Goal: Task Accomplishment & Management: Manage account settings

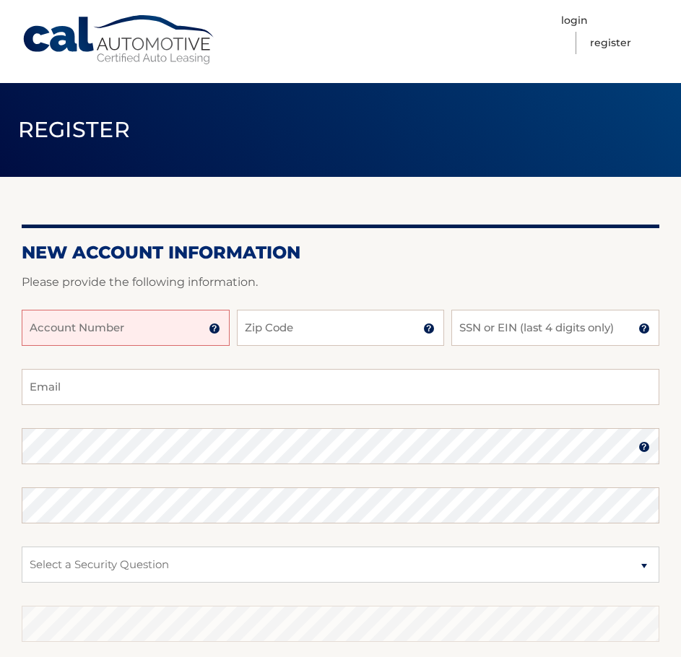
click at [181, 331] on input "Account Number" at bounding box center [126, 328] width 208 height 36
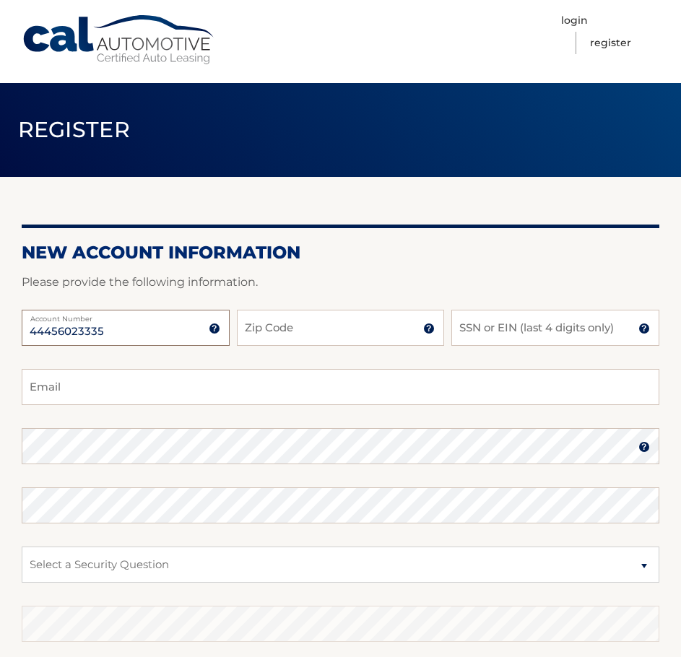
type input "44456023335"
click at [313, 325] on input "Zip Code" at bounding box center [341, 328] width 208 height 36
type input "10541"
click at [566, 336] on input "SSN or EIN (last 4 digits only)" at bounding box center [555, 328] width 208 height 36
type input "0124"
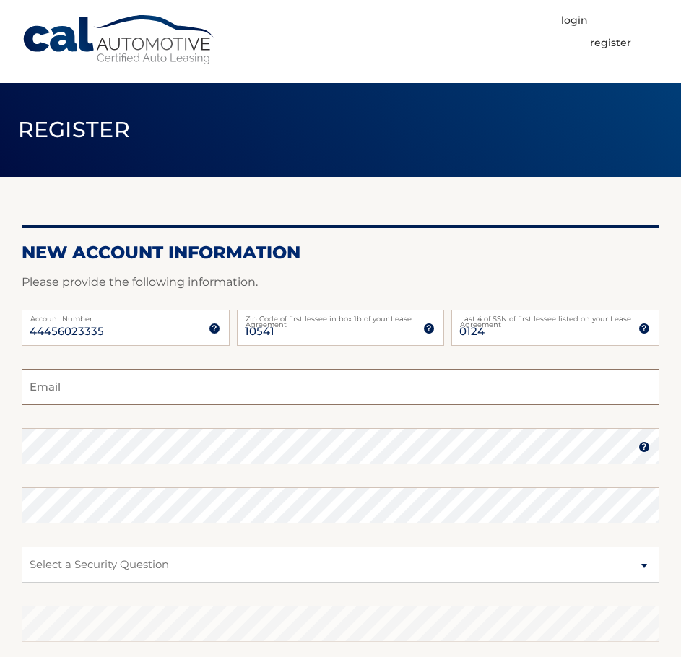
click at [342, 397] on input "Email" at bounding box center [341, 387] width 638 height 36
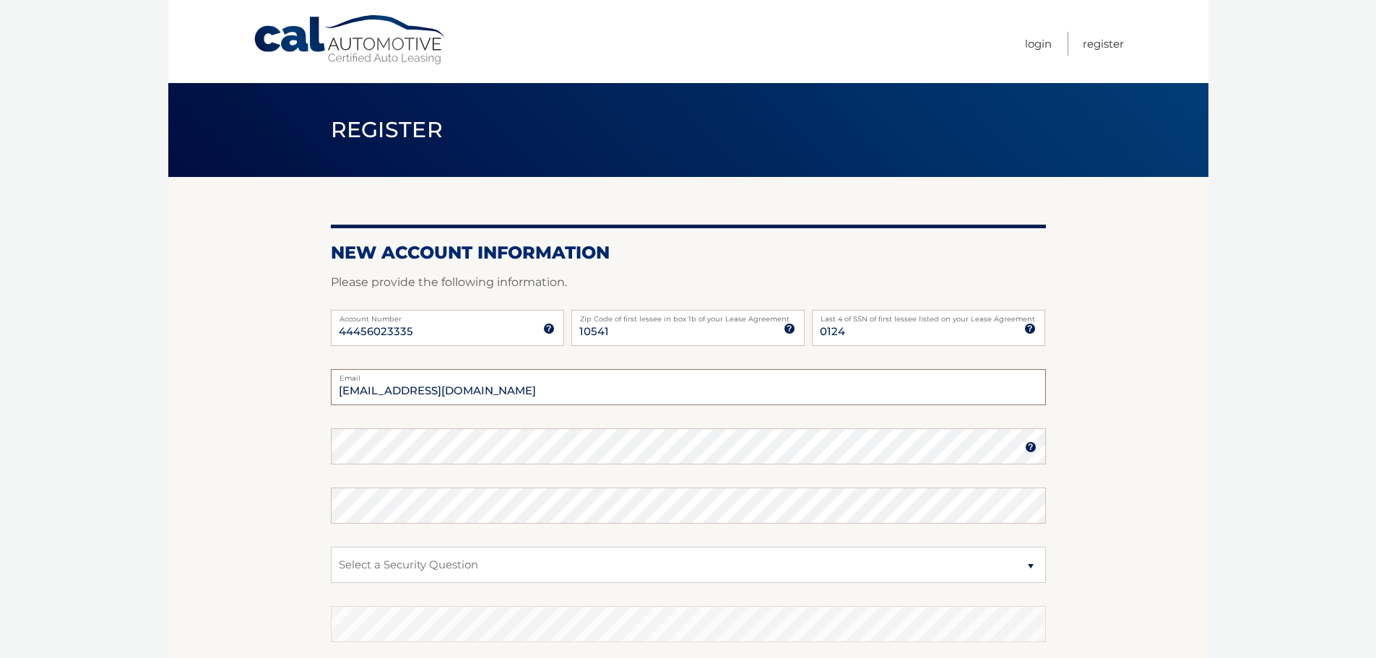
type input "glendarose25@gmail.com"
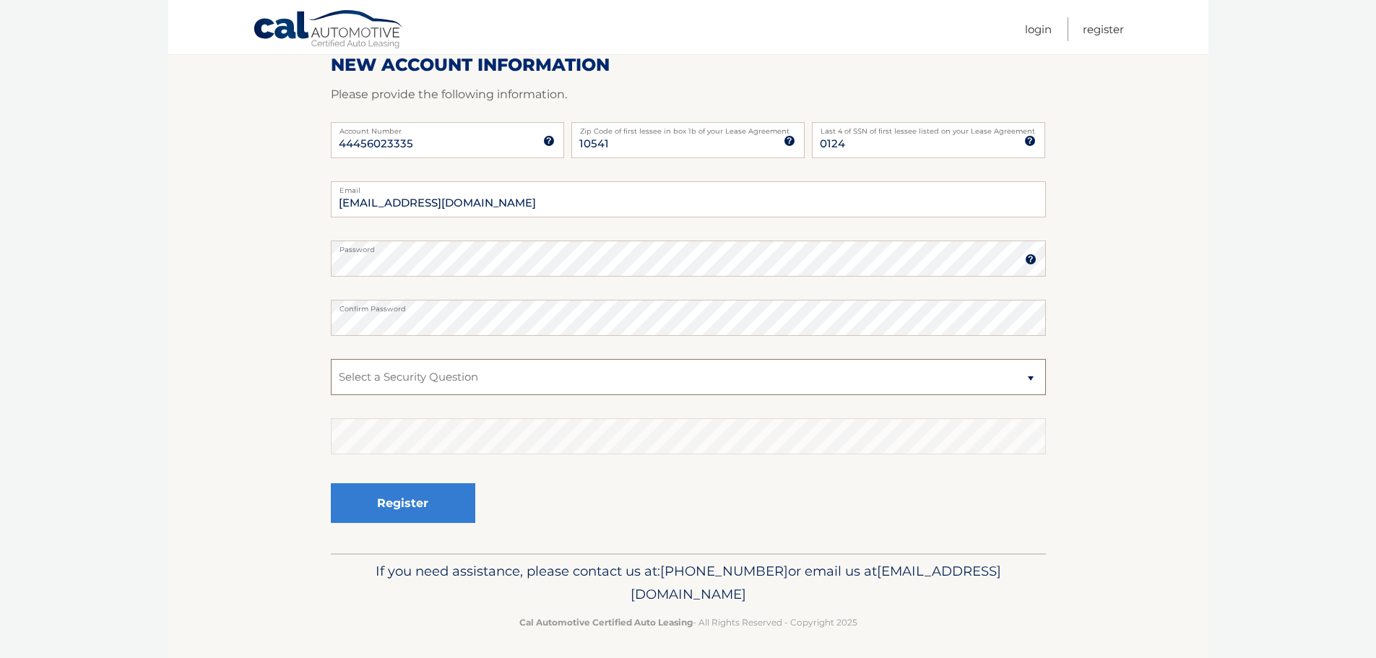
scroll to position [193, 0]
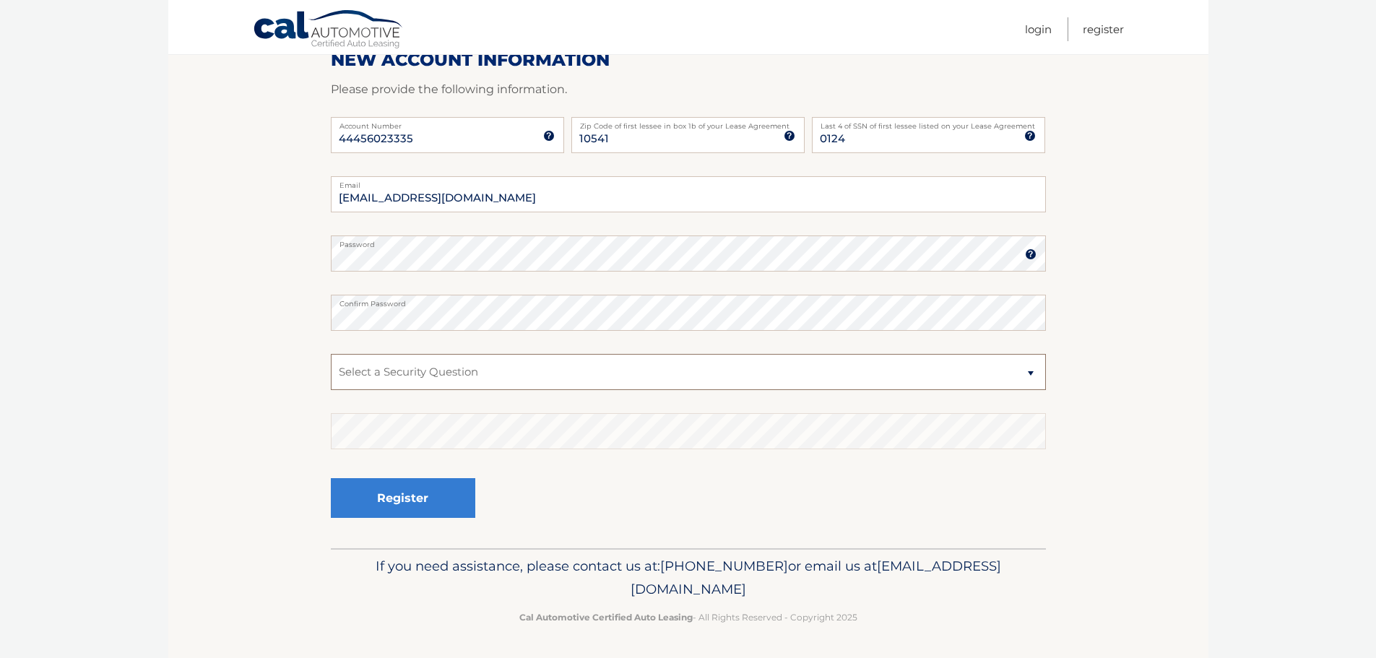
click at [680, 369] on select "Select a Security Question What was the name of your elementary school? What is…" at bounding box center [688, 372] width 715 height 36
select select "1"
click at [331, 354] on select "Select a Security Question What was the name of your elementary school? What is…" at bounding box center [688, 372] width 715 height 36
click at [365, 499] on button "Register" at bounding box center [403, 498] width 144 height 40
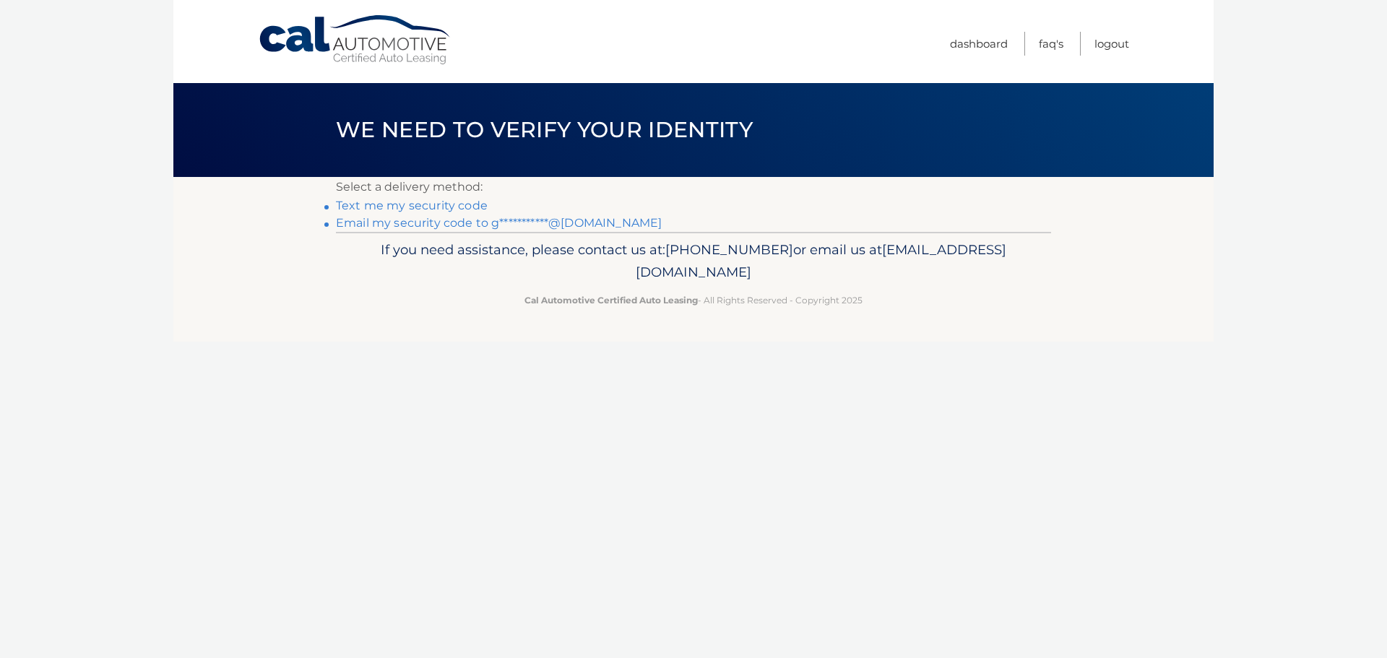
click at [448, 222] on link "**********" at bounding box center [499, 223] width 326 height 14
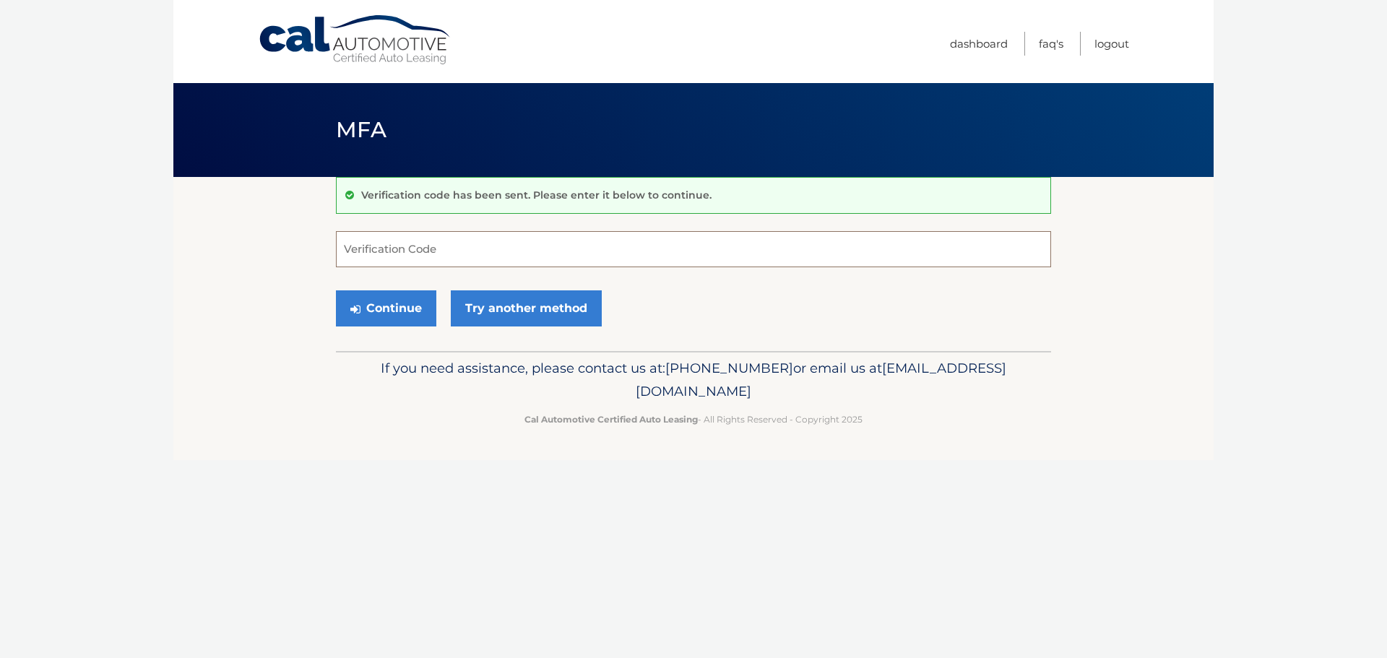
click at [444, 236] on input "Verification Code" at bounding box center [693, 249] width 715 height 36
type input "435030"
click at [401, 309] on button "Continue" at bounding box center [386, 308] width 100 height 36
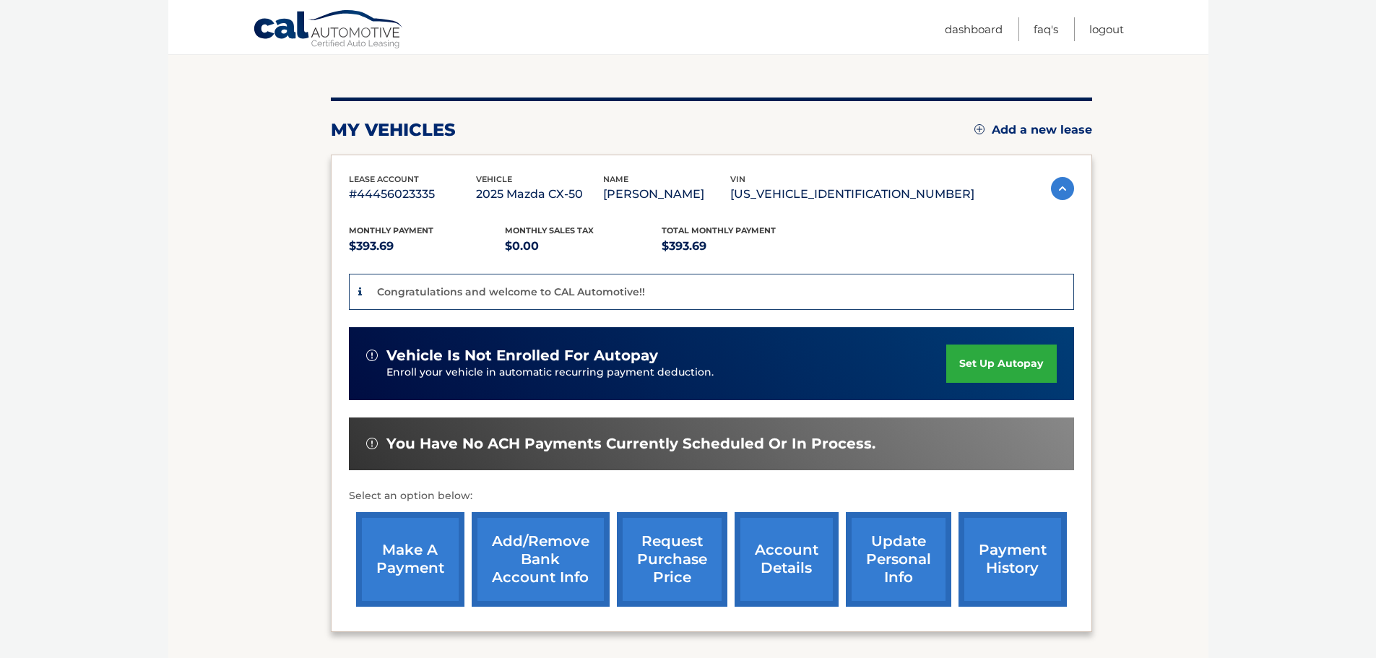
scroll to position [217, 0]
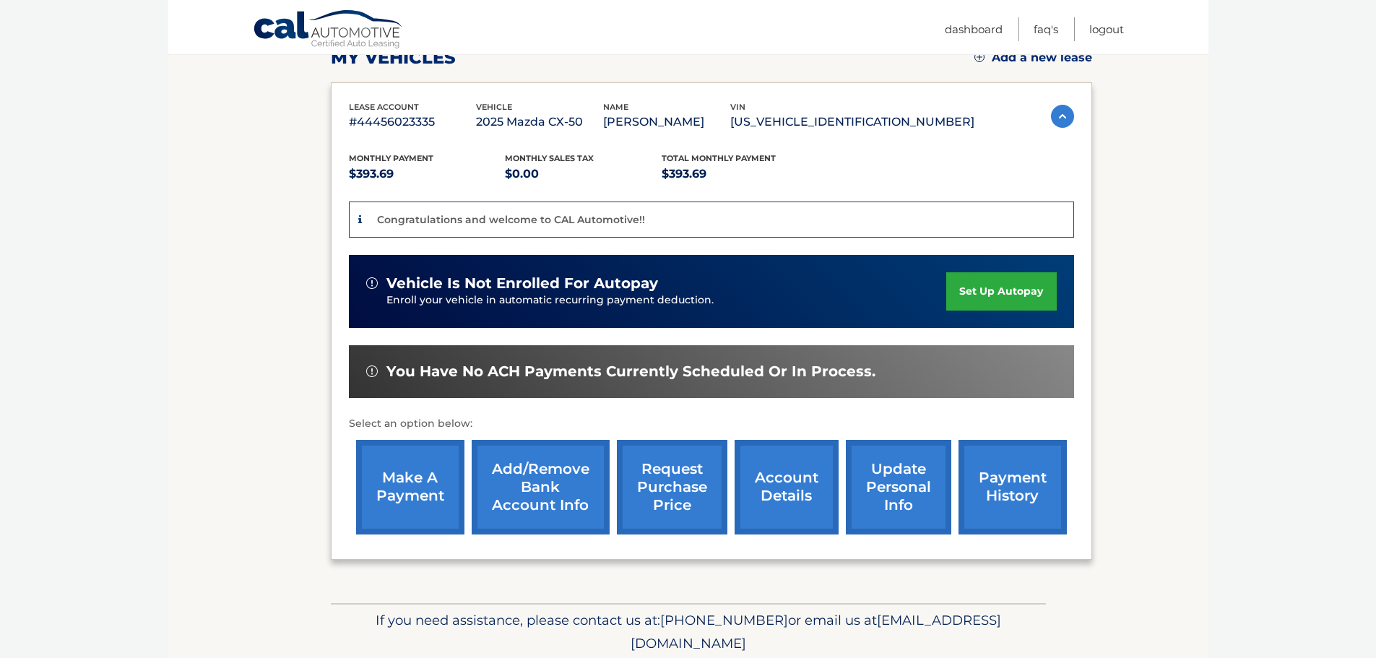
click at [414, 487] on link "make a payment" at bounding box center [410, 487] width 108 height 95
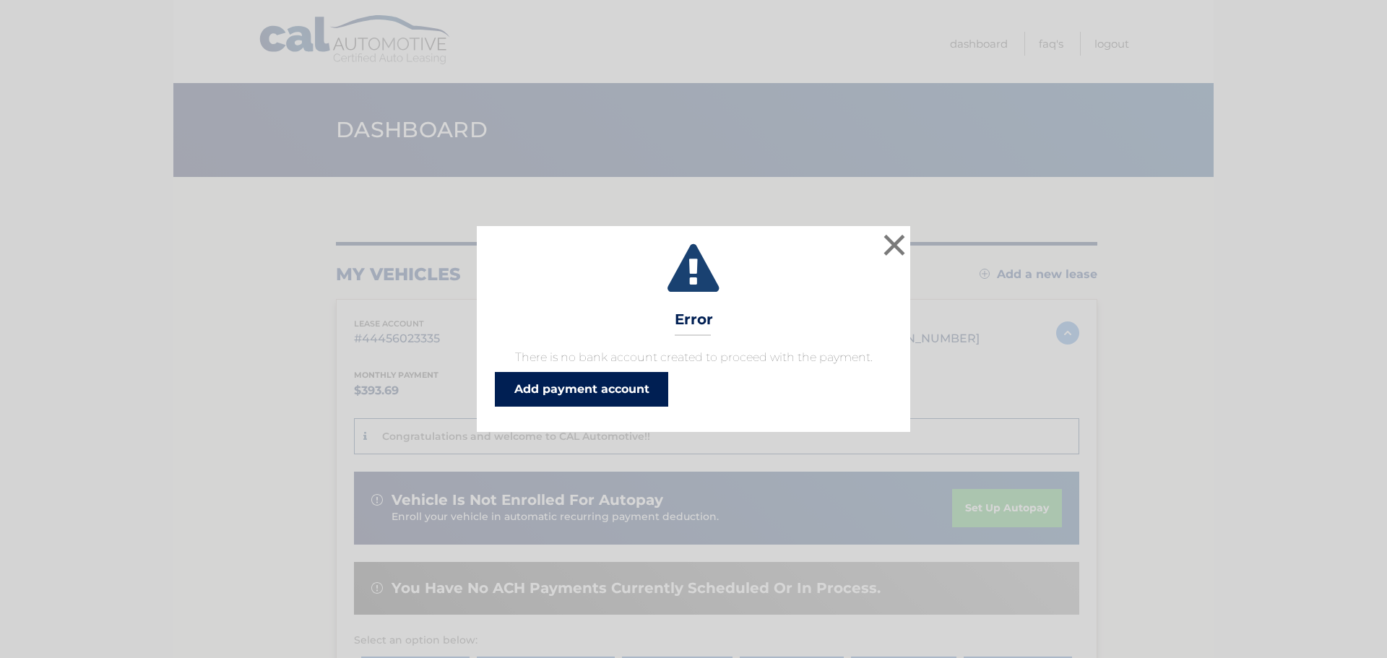
click at [599, 390] on link "Add payment account" at bounding box center [581, 389] width 173 height 35
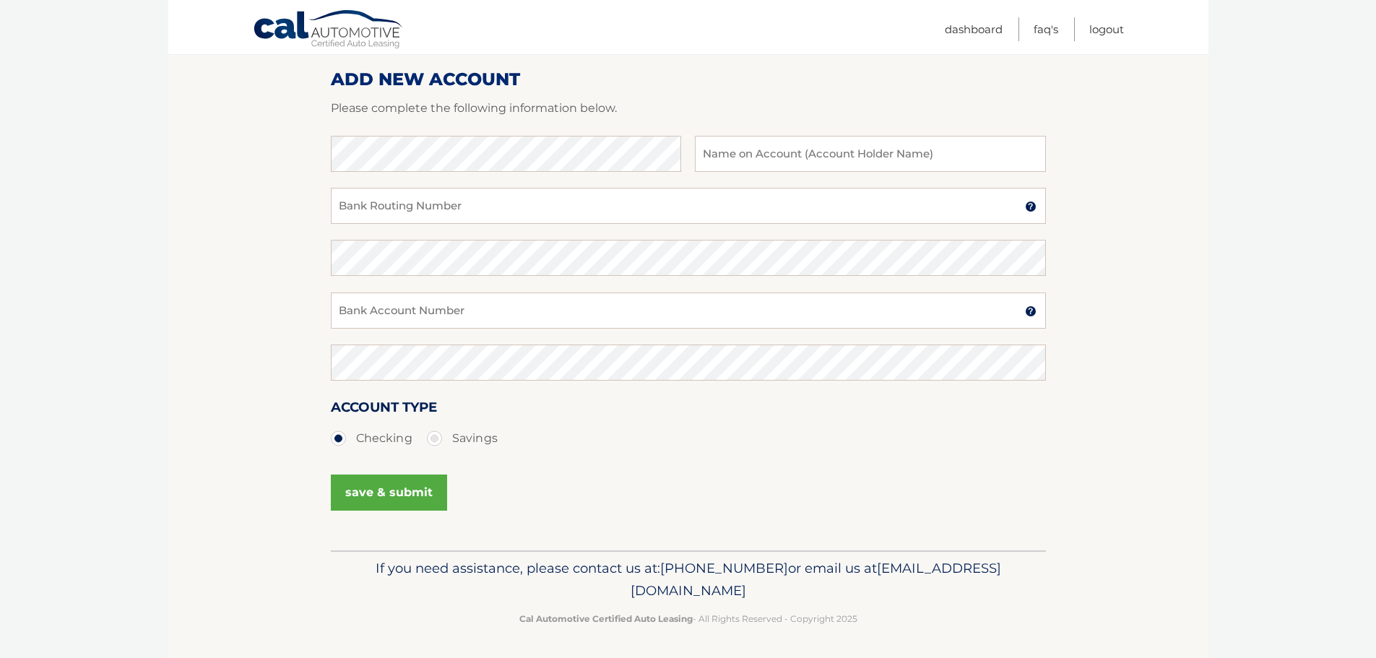
scroll to position [180, 0]
type input "[PERSON_NAME]"
click at [444, 306] on input "Bank Account Number" at bounding box center [688, 308] width 715 height 36
paste input "732160509"
type input "732160509"
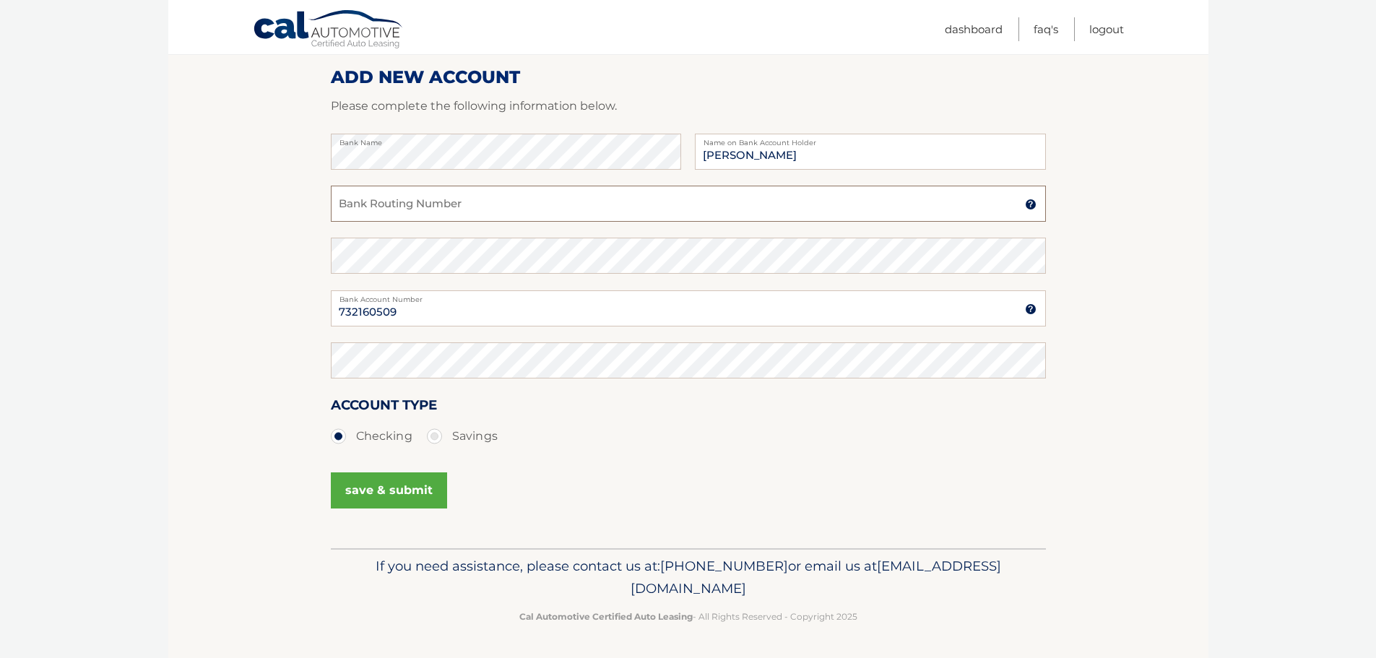
click at [526, 201] on input "Bank Routing Number" at bounding box center [688, 204] width 715 height 36
paste input "021000021"
type input "021000021"
drag, startPoint x: 412, startPoint y: 319, endPoint x: 315, endPoint y: 310, distance: 97.9
click at [315, 310] on section "Account Overview | Set Up Account Info ADD NEW ACCOUNT Please complete the foll…" at bounding box center [688, 272] width 1040 height 551
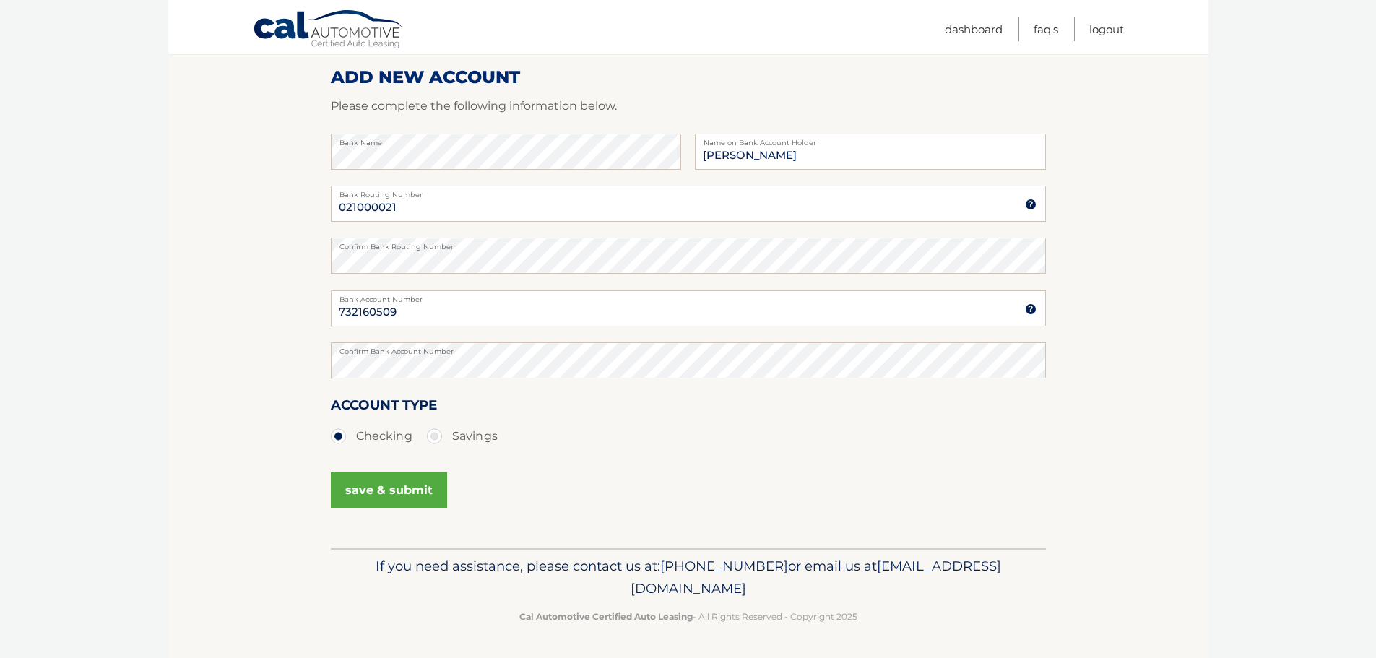
click at [388, 487] on button "save & submit" at bounding box center [389, 490] width 116 height 36
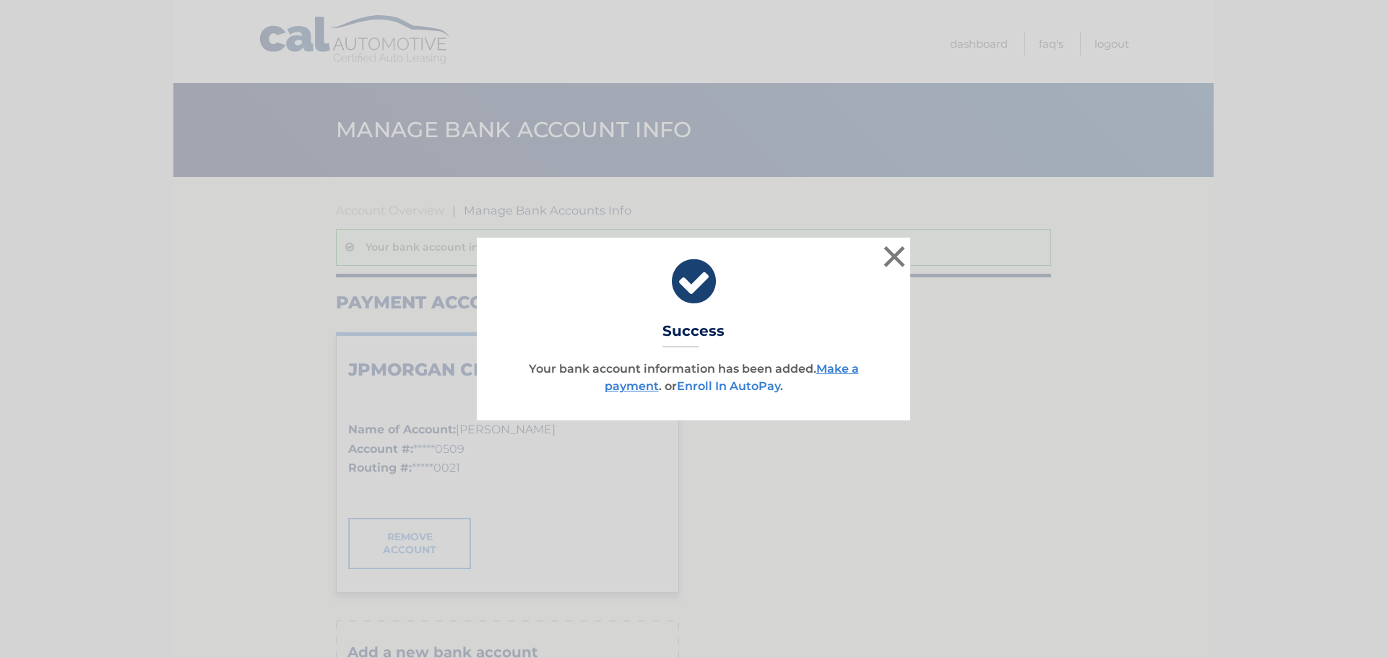
click at [747, 387] on link "Enroll In AutoPay" at bounding box center [728, 386] width 103 height 14
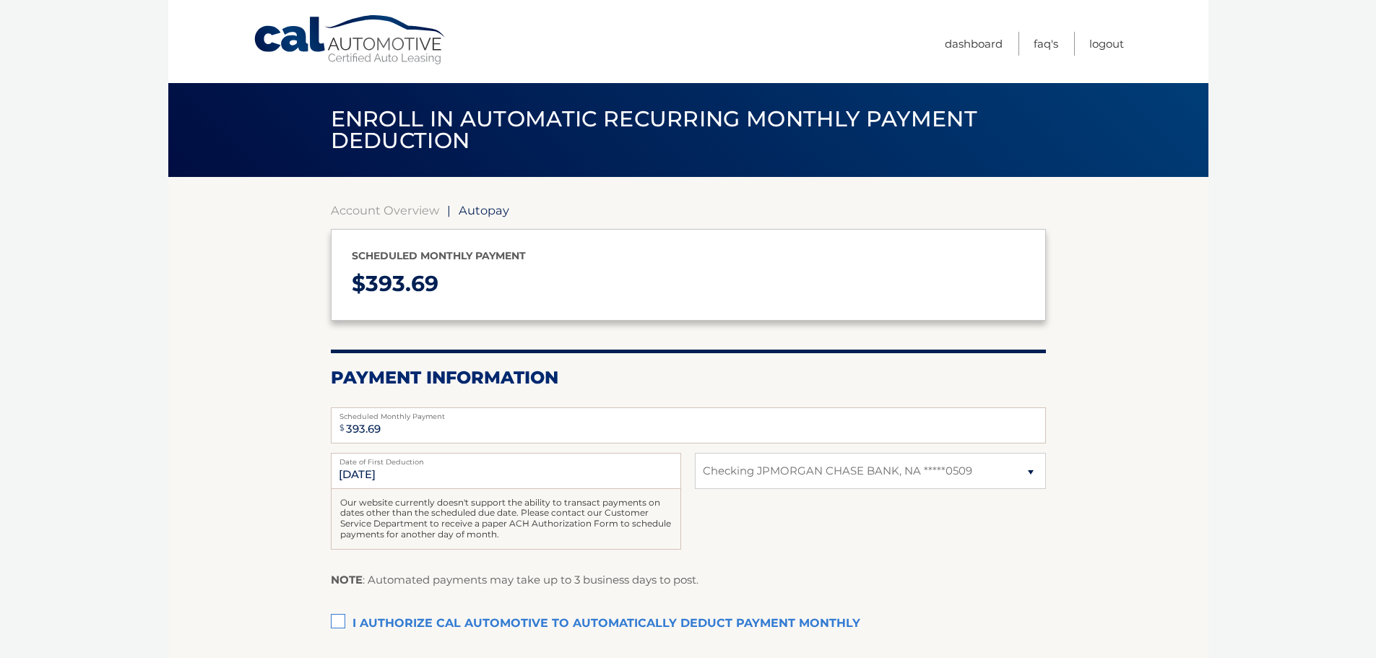
select select "ZjViNmIzMjgtMmFkNi00ZWNhLTlmZTQtMGE2MWZjYWU2Y2My"
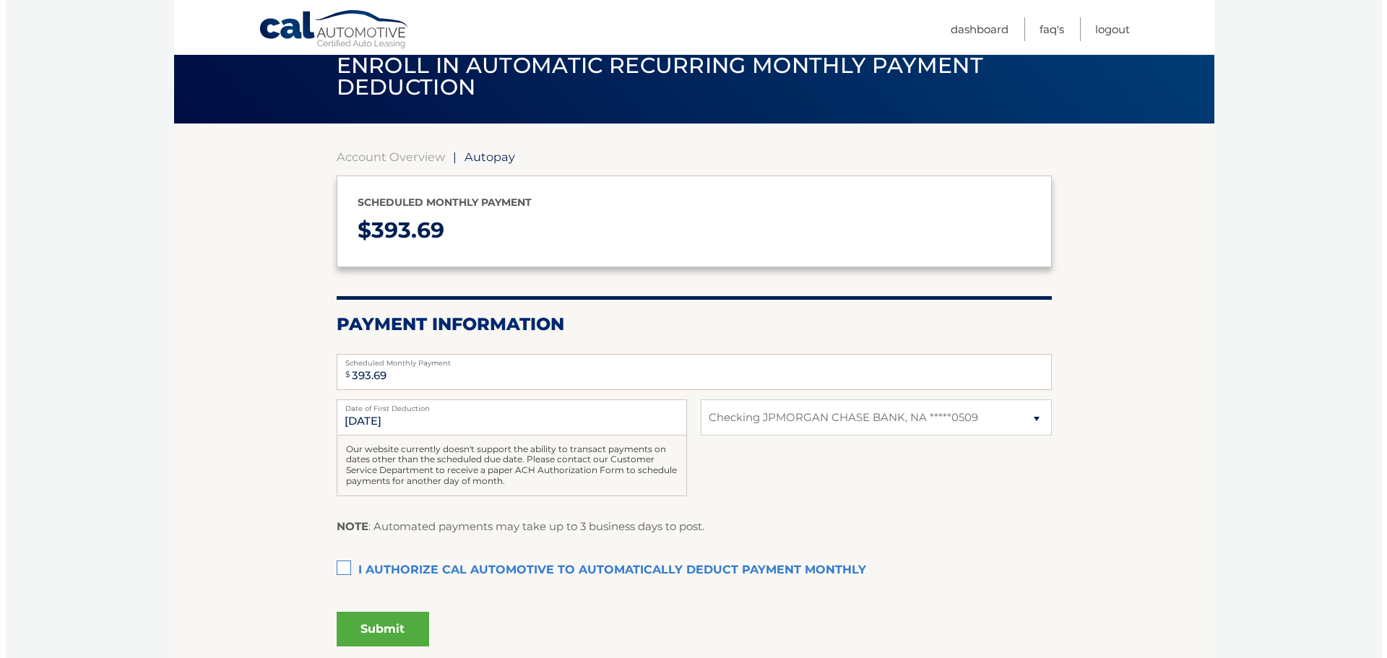
scroll to position [72, 0]
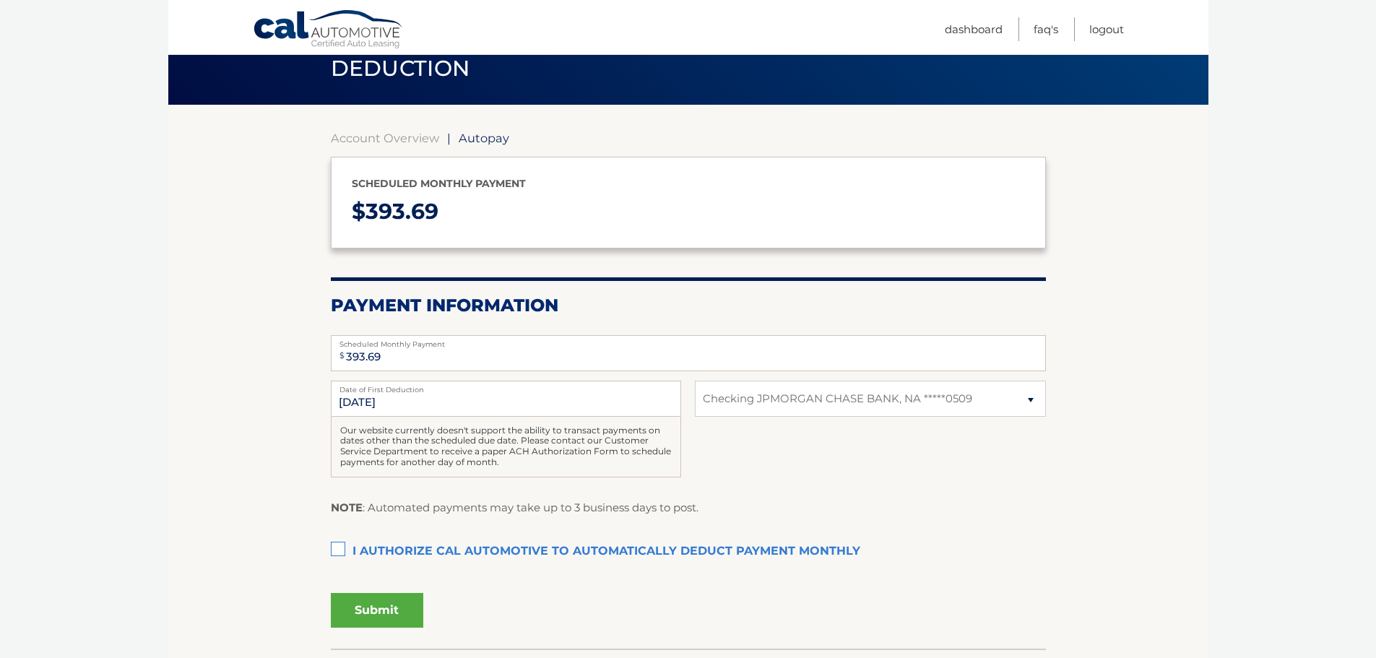
click at [339, 550] on label "I authorize cal automotive to automatically deduct payment monthly This checkbo…" at bounding box center [688, 551] width 715 height 29
click at [0, 0] on input "I authorize cal automotive to automatically deduct payment monthly This checkbo…" at bounding box center [0, 0] width 0 height 0
click at [389, 610] on button "Submit" at bounding box center [377, 610] width 92 height 35
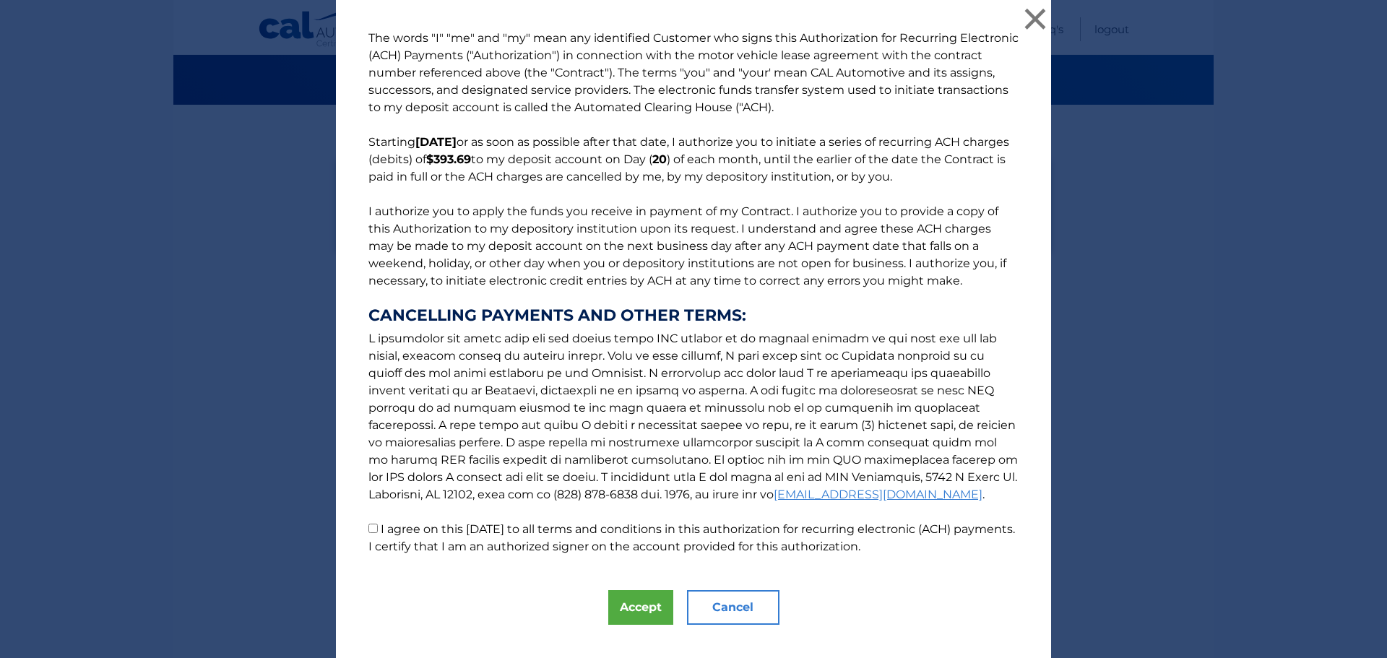
click at [368, 529] on input "I agree on this 10/02/2025 to all terms and conditions in this authorization fo…" at bounding box center [372, 528] width 9 height 9
checkbox input "true"
click at [637, 601] on button "Accept" at bounding box center [640, 607] width 65 height 35
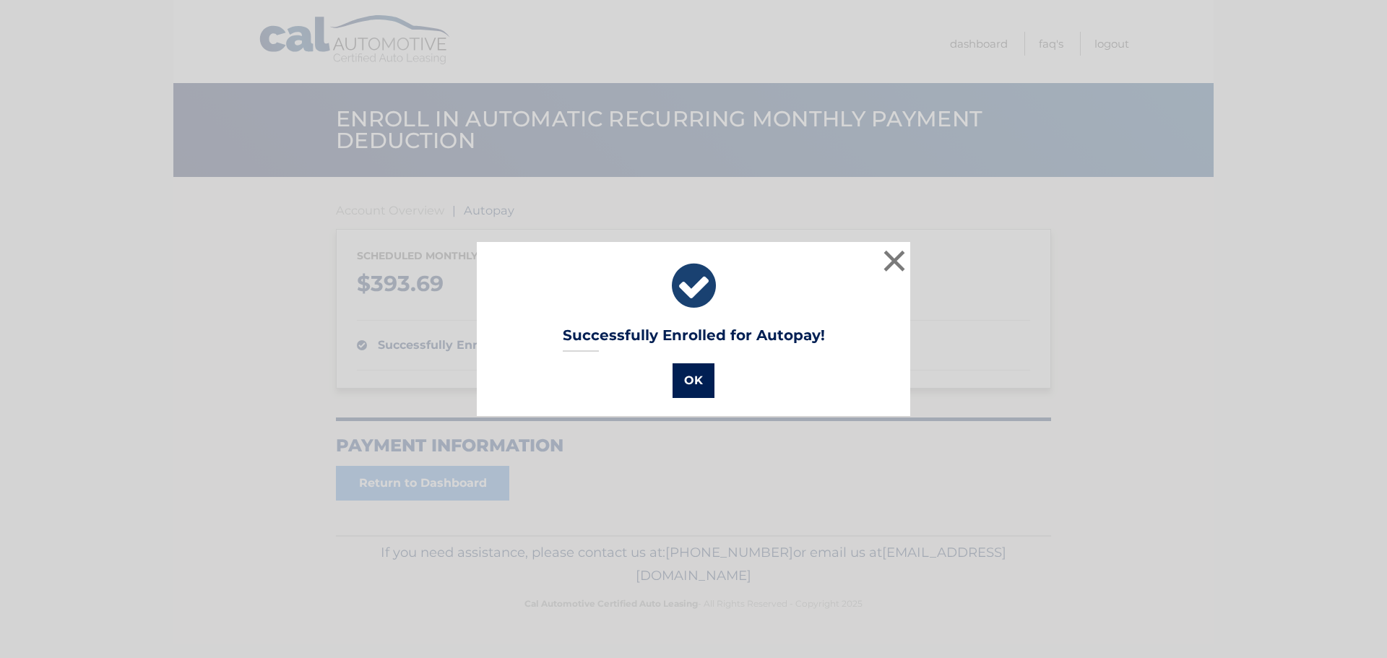
click at [684, 381] on button "OK" at bounding box center [693, 380] width 42 height 35
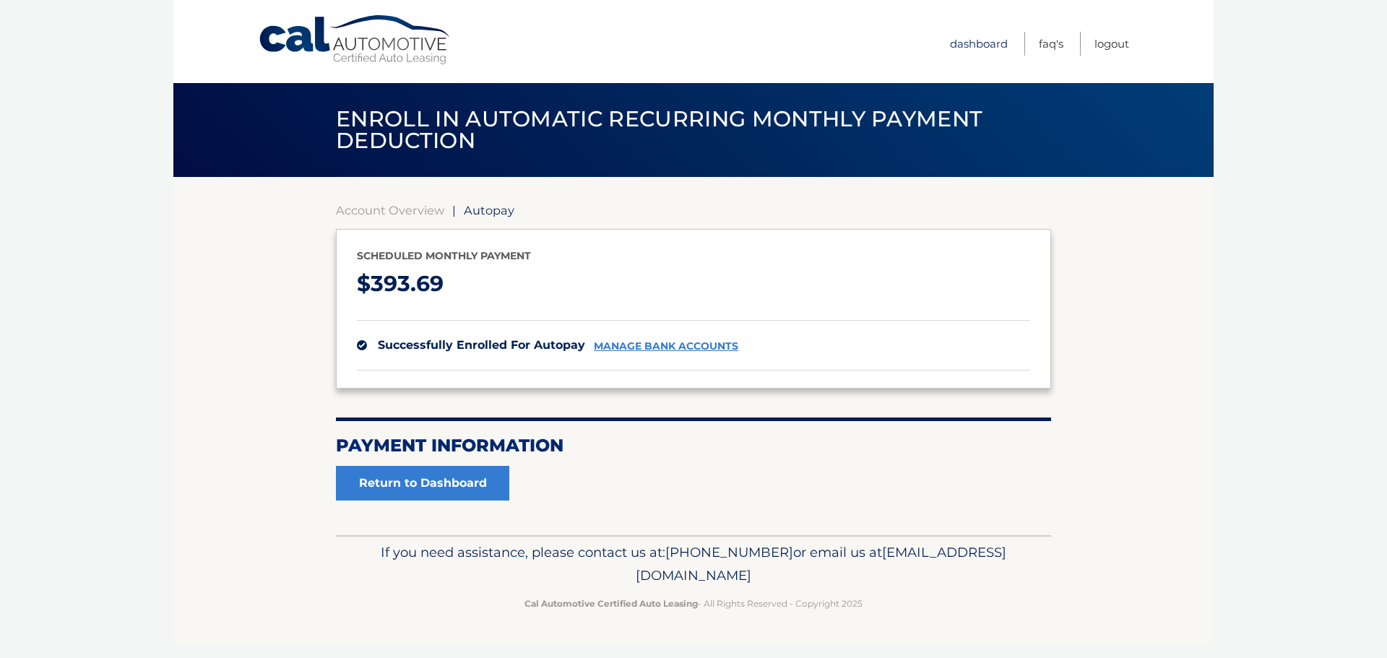
click at [979, 45] on link "Dashboard" at bounding box center [979, 44] width 58 height 24
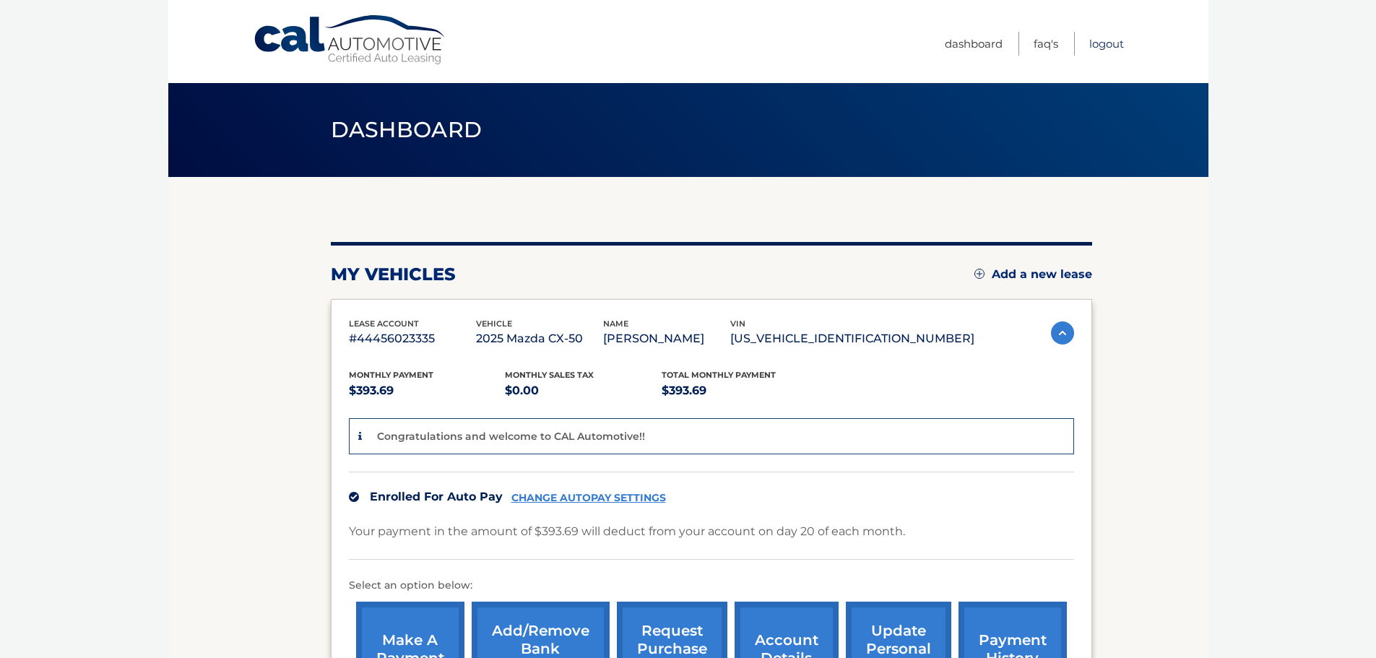
click at [1109, 50] on link "Logout" at bounding box center [1106, 44] width 35 height 24
